Goal: Navigation & Orientation: Find specific page/section

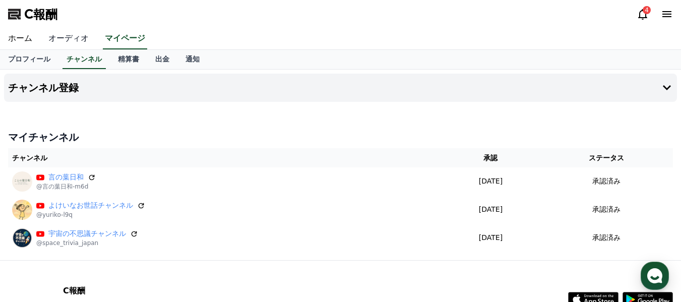
click at [62, 39] on font "オーディオ" at bounding box center [68, 38] width 40 height 10
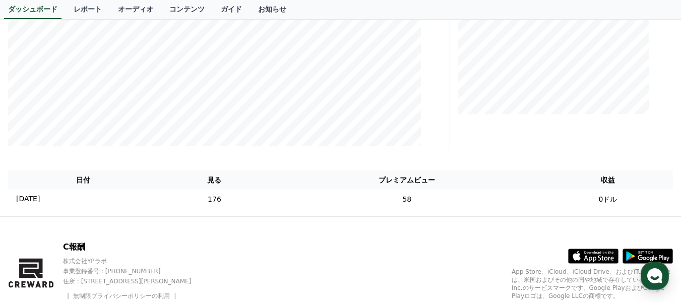
scroll to position [252, 0]
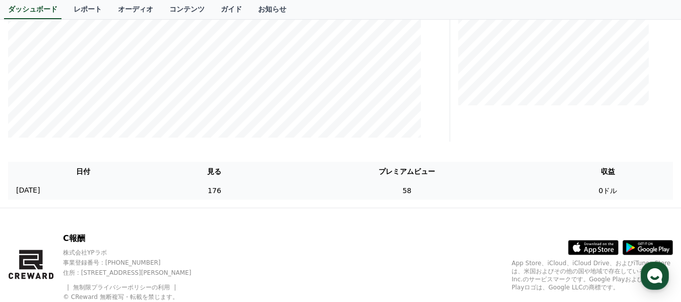
click at [411, 191] on font "58" at bounding box center [406, 190] width 9 height 8
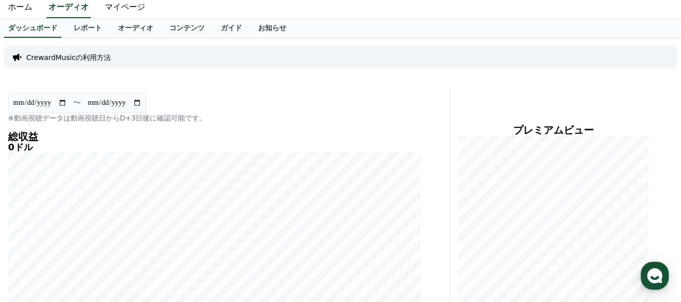
scroll to position [29, 0]
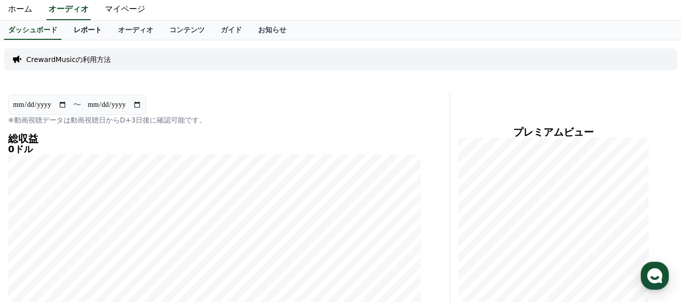
click at [74, 30] on font "レポート" at bounding box center [88, 30] width 28 height 8
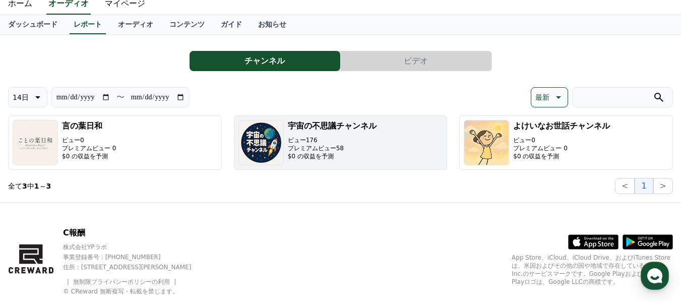
scroll to position [50, 0]
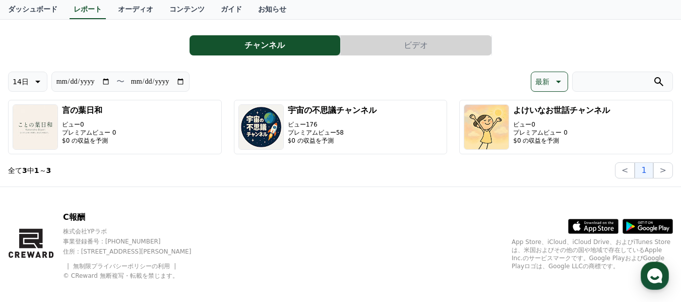
click at [438, 42] on button "ビデオ" at bounding box center [416, 45] width 151 height 20
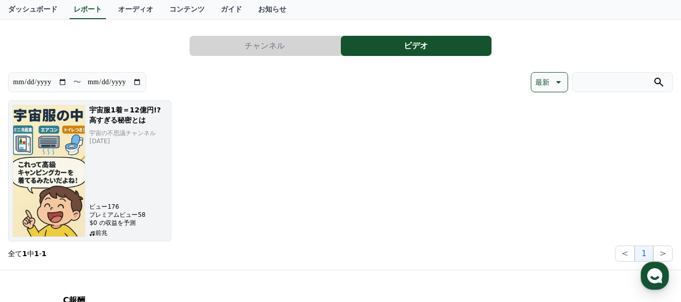
scroll to position [50, 0]
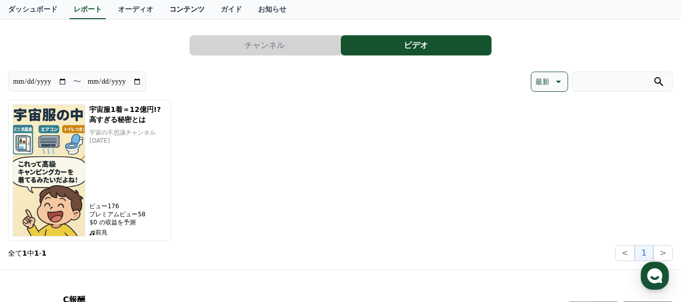
click at [161, 14] on link "コンテンツ" at bounding box center [186, 9] width 51 height 19
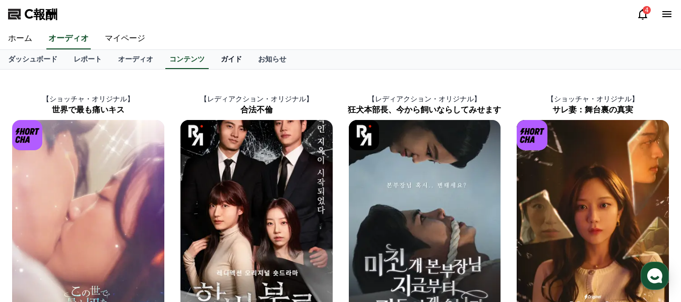
click at [213, 63] on link "ガイド" at bounding box center [231, 59] width 37 height 19
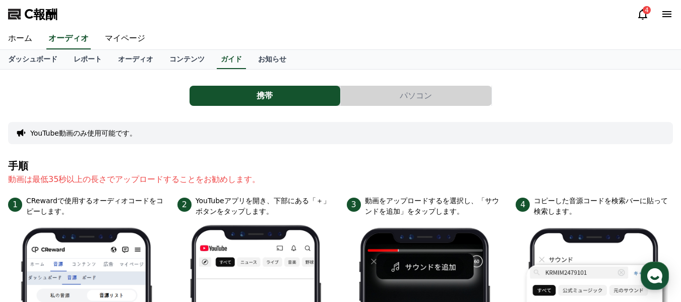
click at [439, 98] on button "パソコン" at bounding box center [416, 96] width 151 height 20
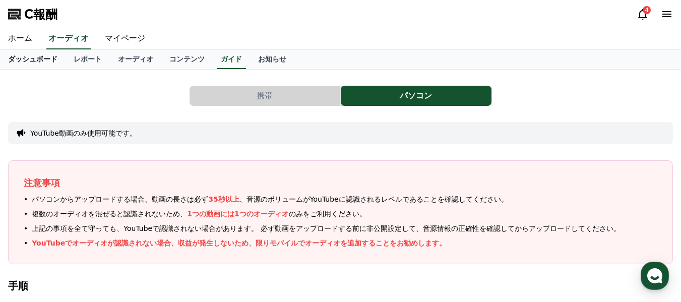
click at [29, 63] on link "ダッシュボード" at bounding box center [32, 59] width 65 height 19
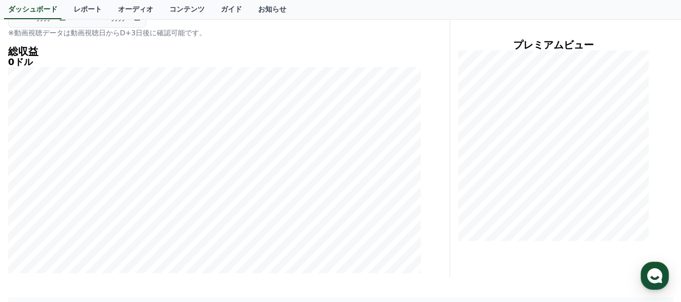
scroll to position [50, 0]
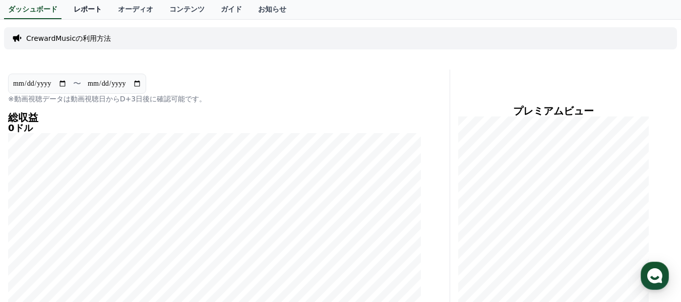
click at [74, 9] on font "レポート" at bounding box center [88, 9] width 28 height 8
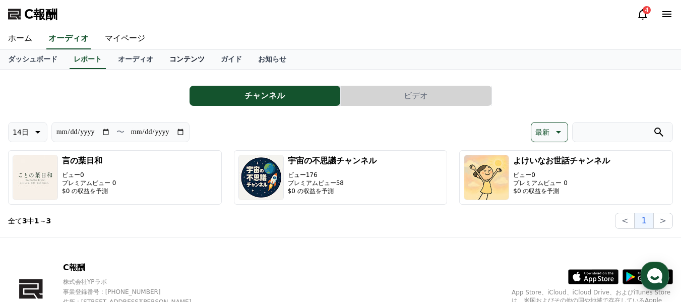
click at [169, 60] on font "コンテンツ" at bounding box center [186, 59] width 35 height 8
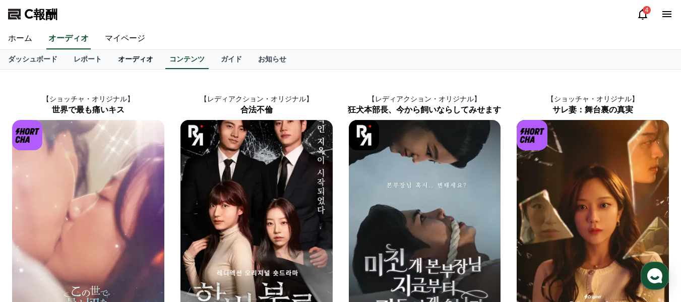
click at [118, 59] on font "オーディオ" at bounding box center [135, 59] width 35 height 8
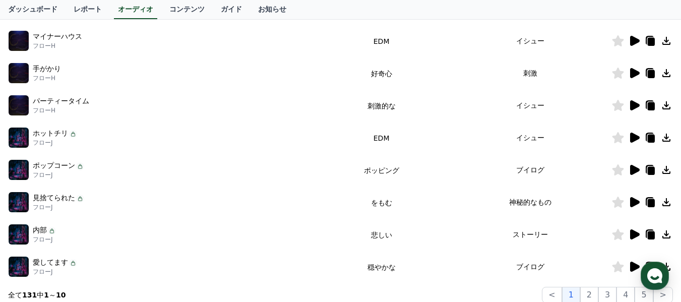
scroll to position [252, 0]
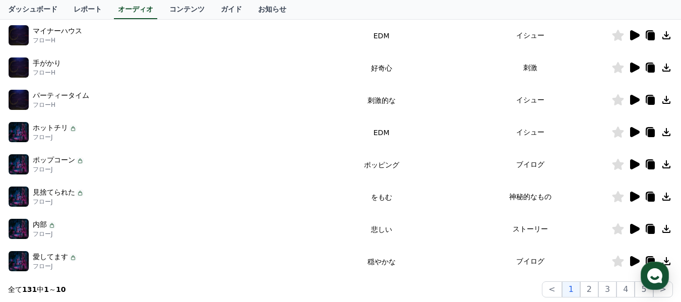
click at [634, 165] on icon at bounding box center [635, 164] width 10 height 10
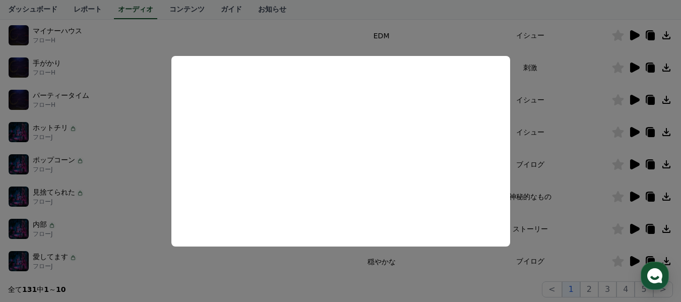
click at [668, 165] on button "close modal" at bounding box center [340, 151] width 681 height 302
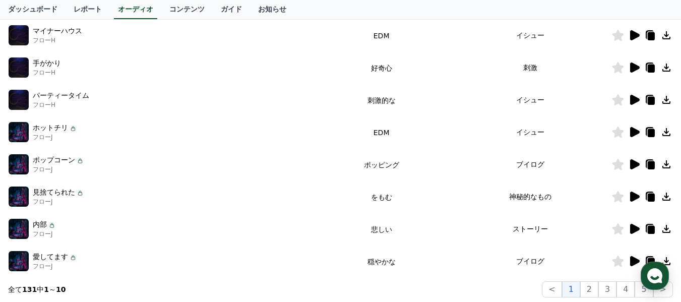
click at [667, 166] on icon at bounding box center [666, 164] width 8 height 8
